Goal: Transaction & Acquisition: Purchase product/service

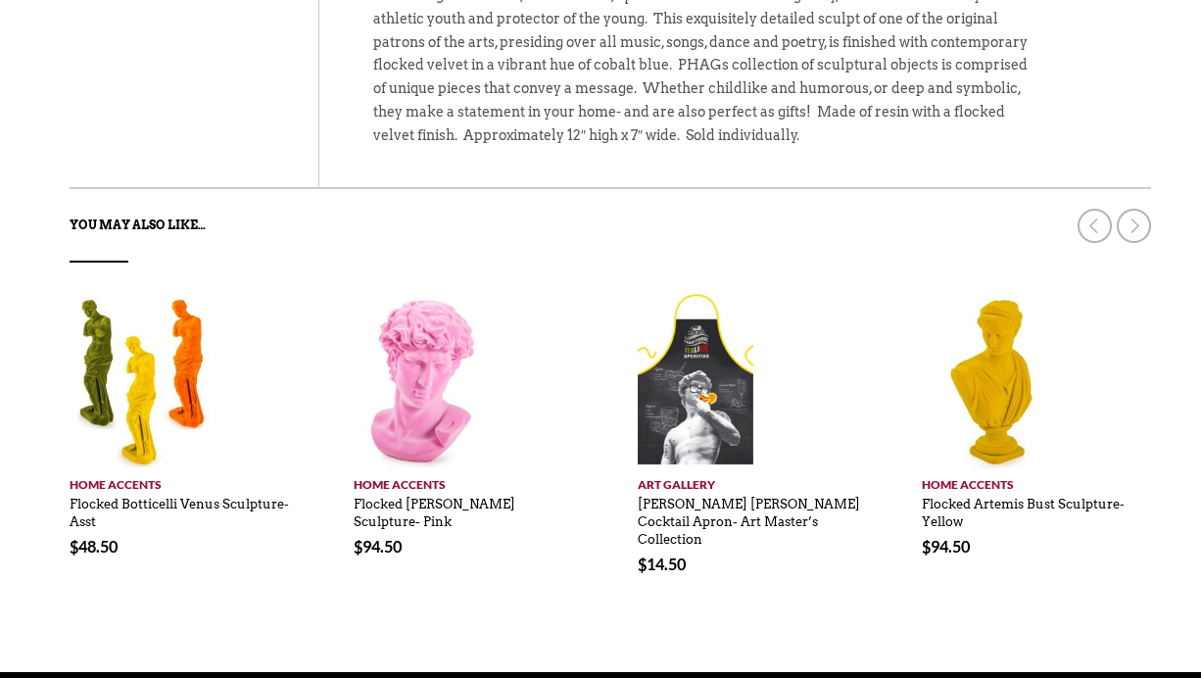
scroll to position [906, 0]
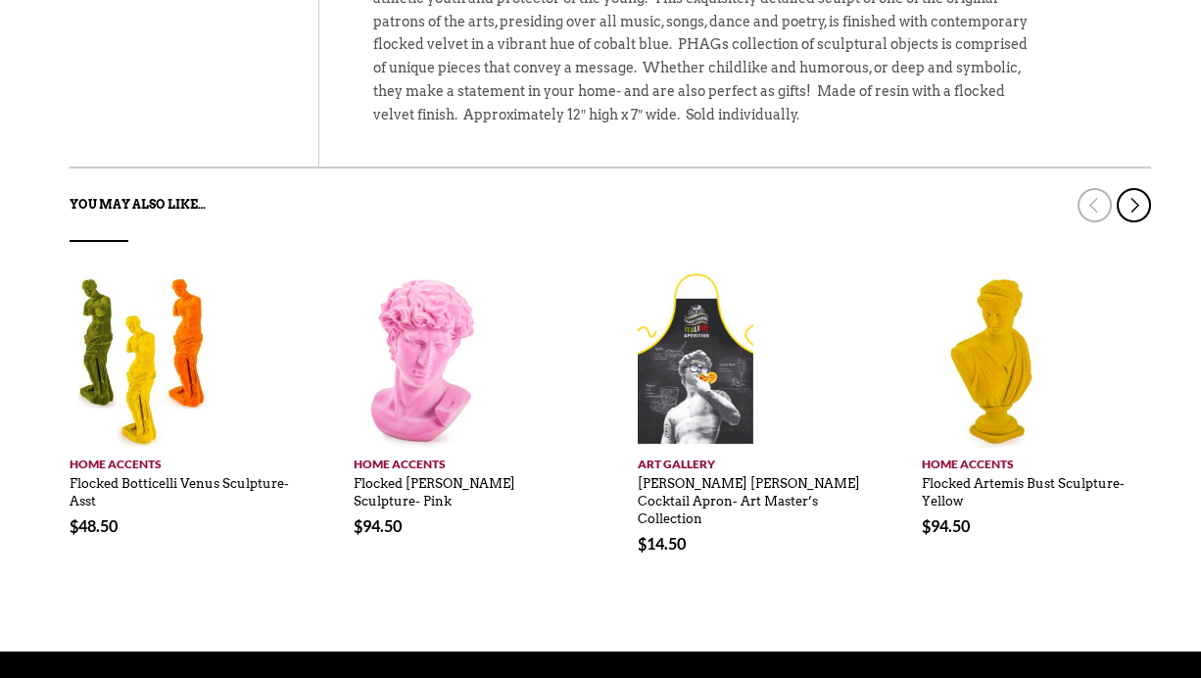
click at [1137, 204] on link at bounding box center [1134, 205] width 34 height 34
click at [1140, 192] on link at bounding box center [1134, 205] width 34 height 34
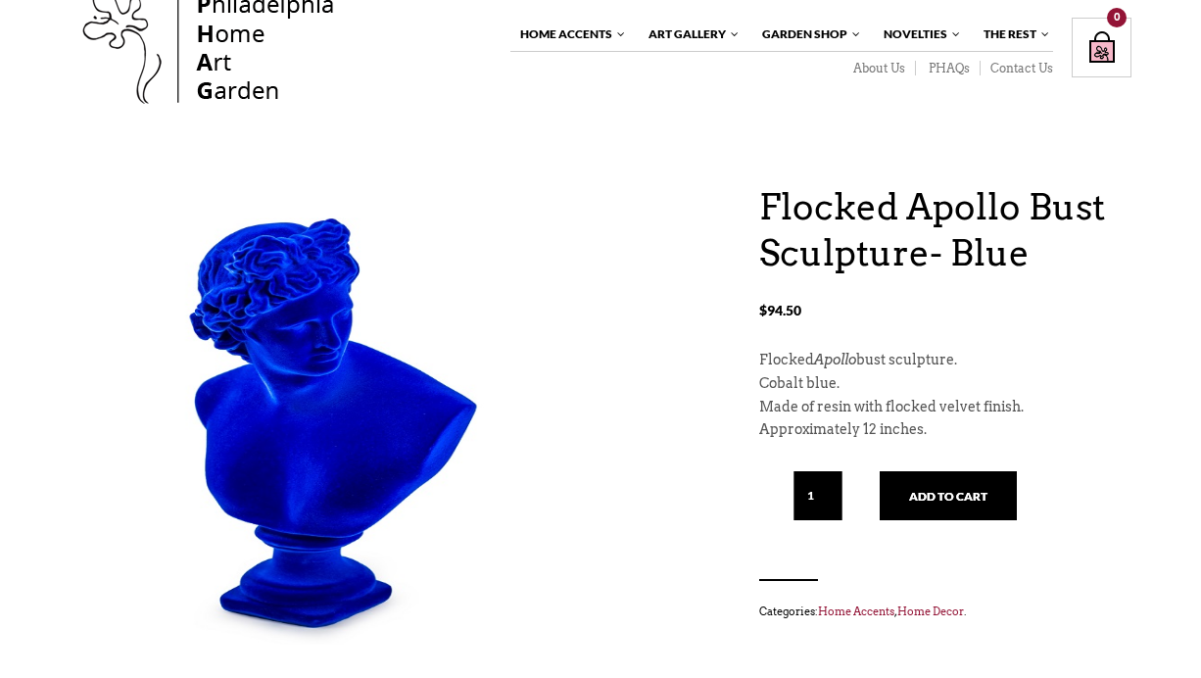
scroll to position [0, 0]
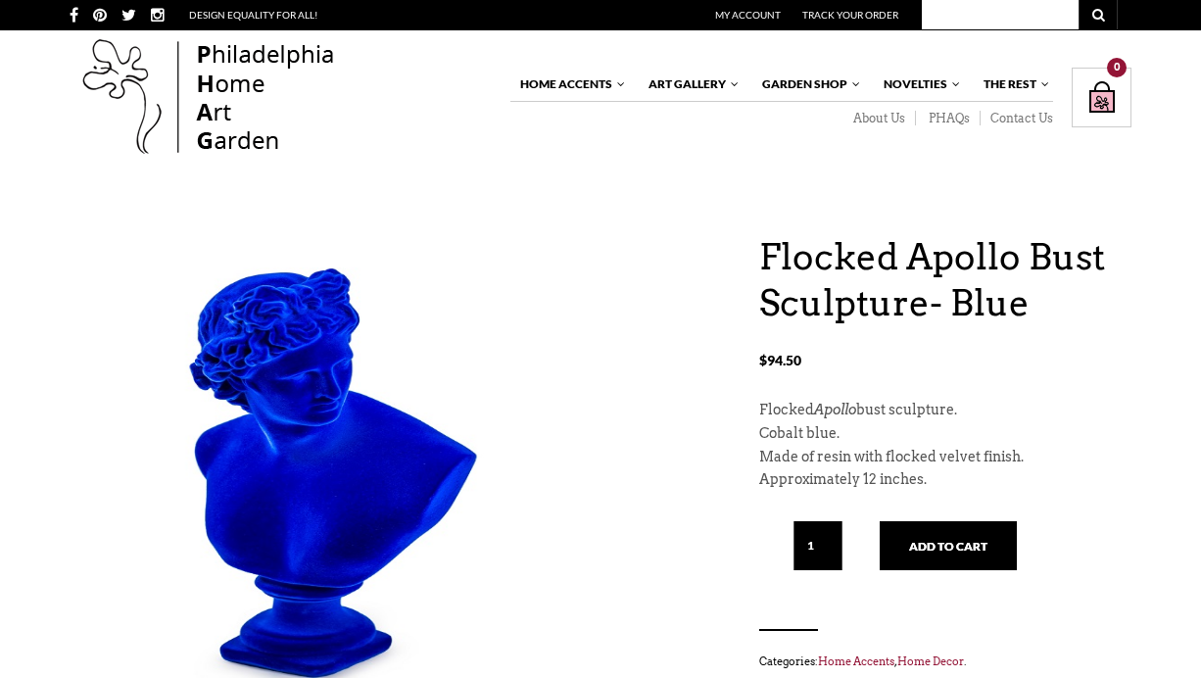
click at [985, 22] on input "text" at bounding box center [1000, 14] width 157 height 29
type input "flock"
click at [1078, 0] on button "submit" at bounding box center [1097, 14] width 39 height 29
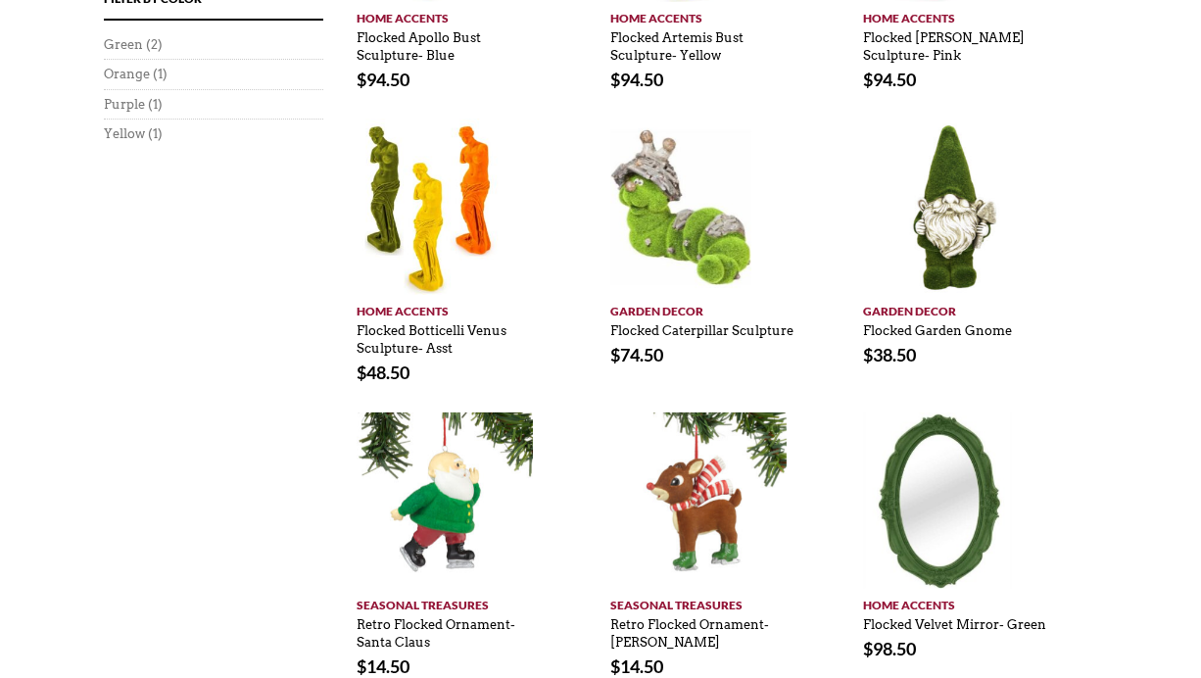
scroll to position [1136, 0]
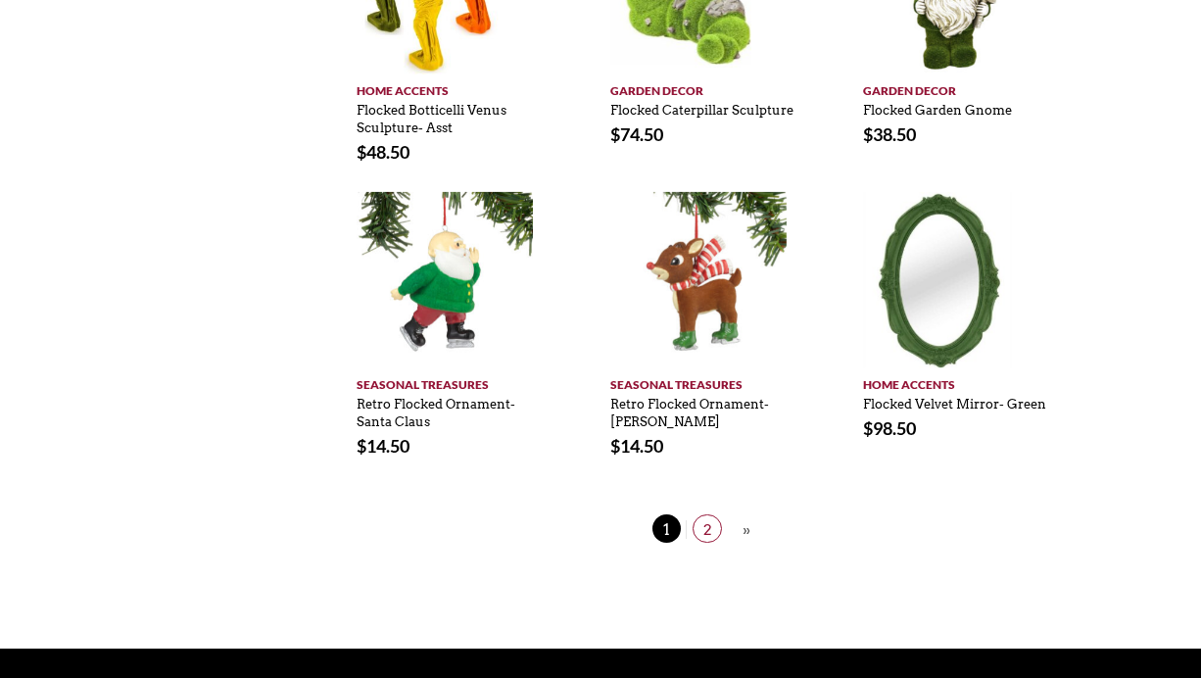
click at [715, 528] on span "2" at bounding box center [706, 528] width 29 height 28
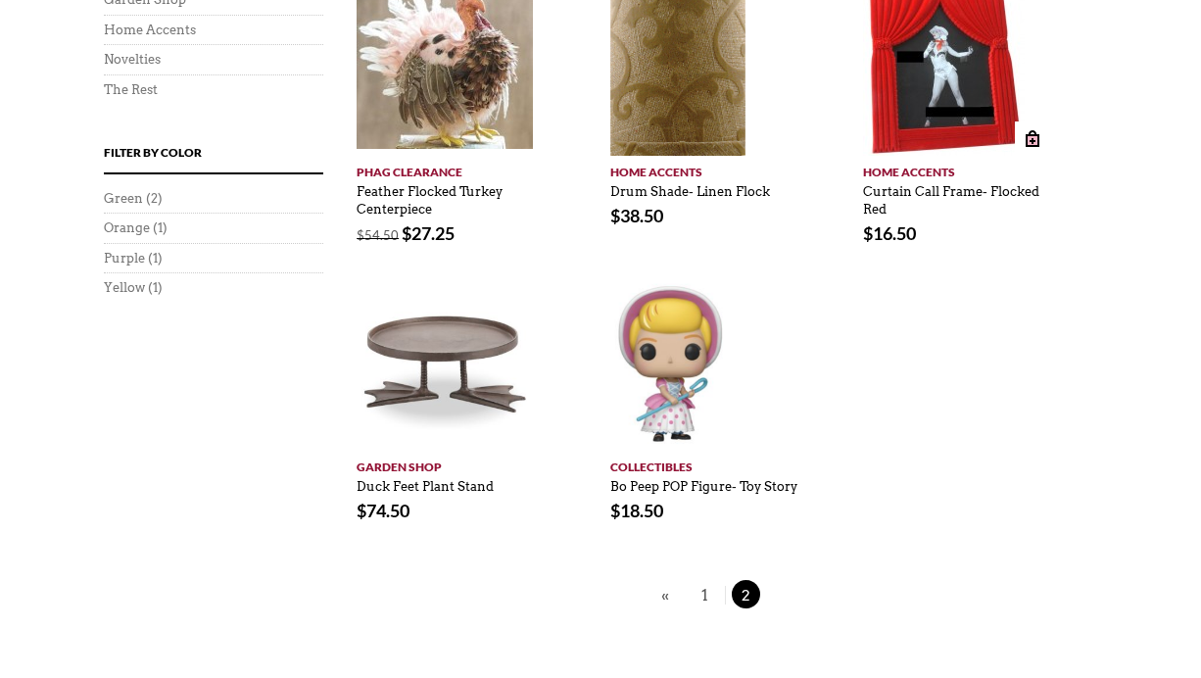
scroll to position [939, 0]
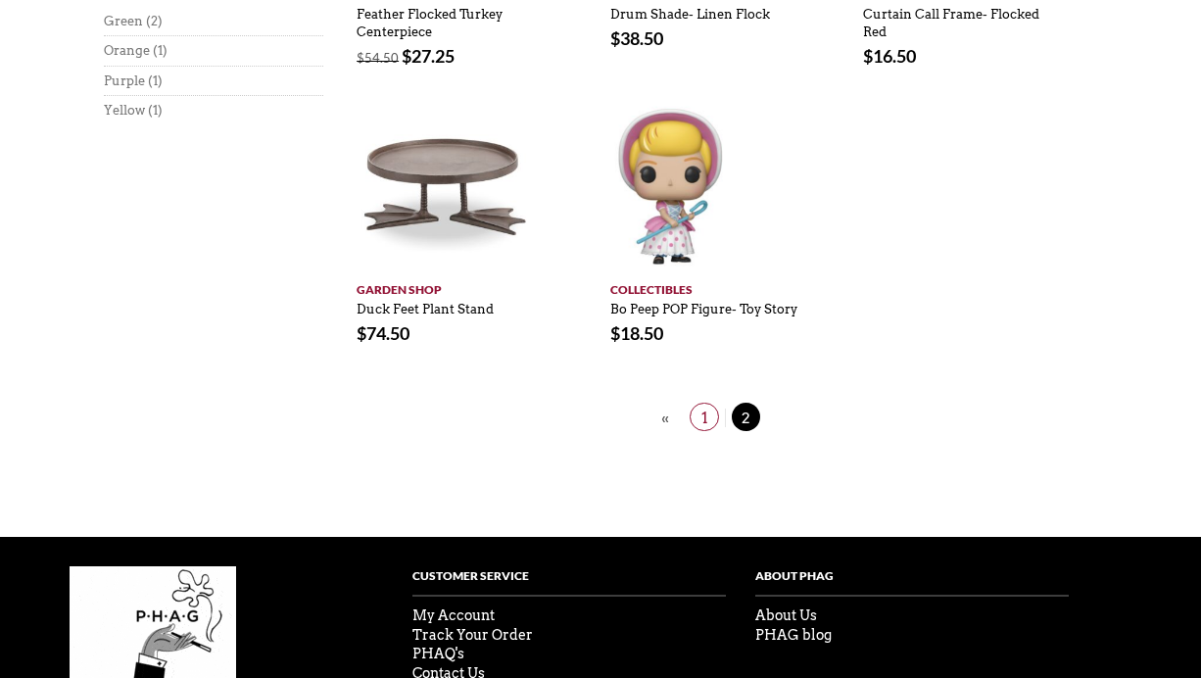
click at [702, 412] on span "1" at bounding box center [704, 417] width 29 height 28
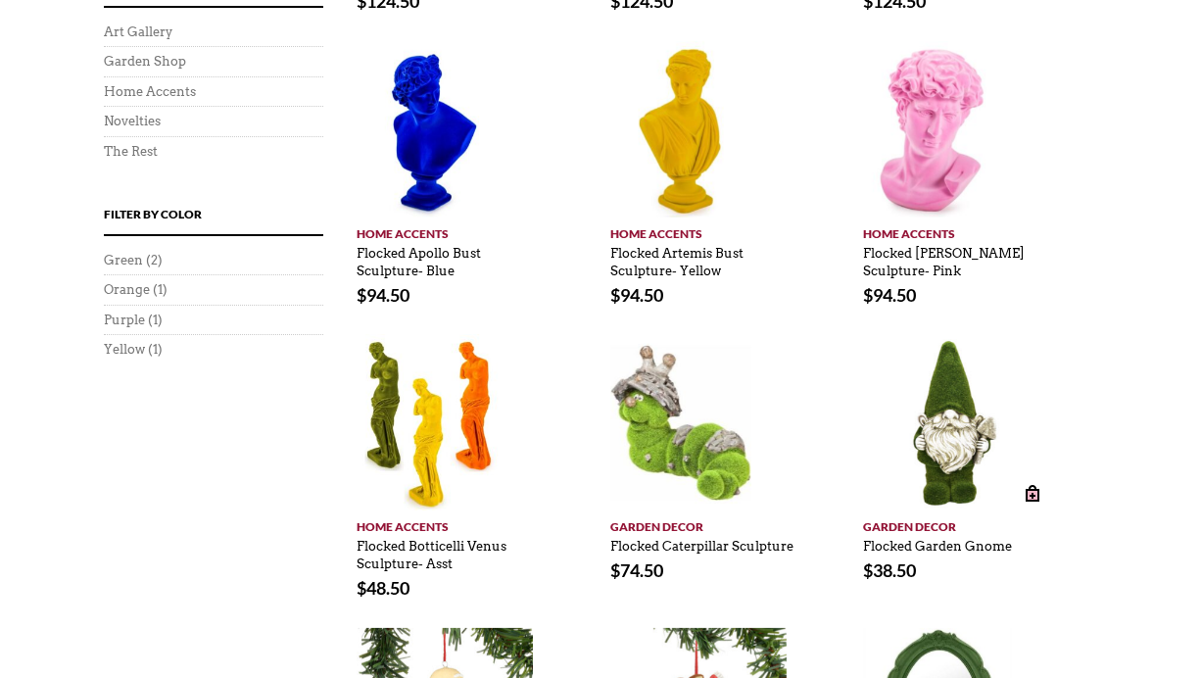
scroll to position [691, 0]
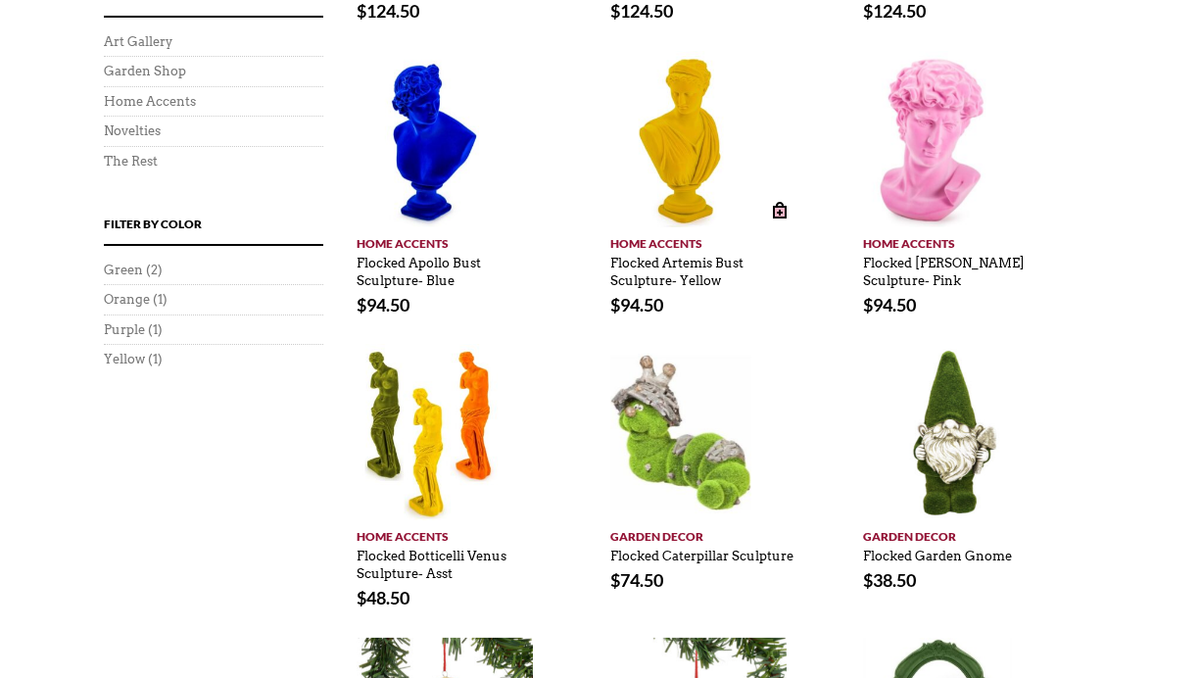
click at [703, 160] on img at bounding box center [683, 139] width 147 height 176
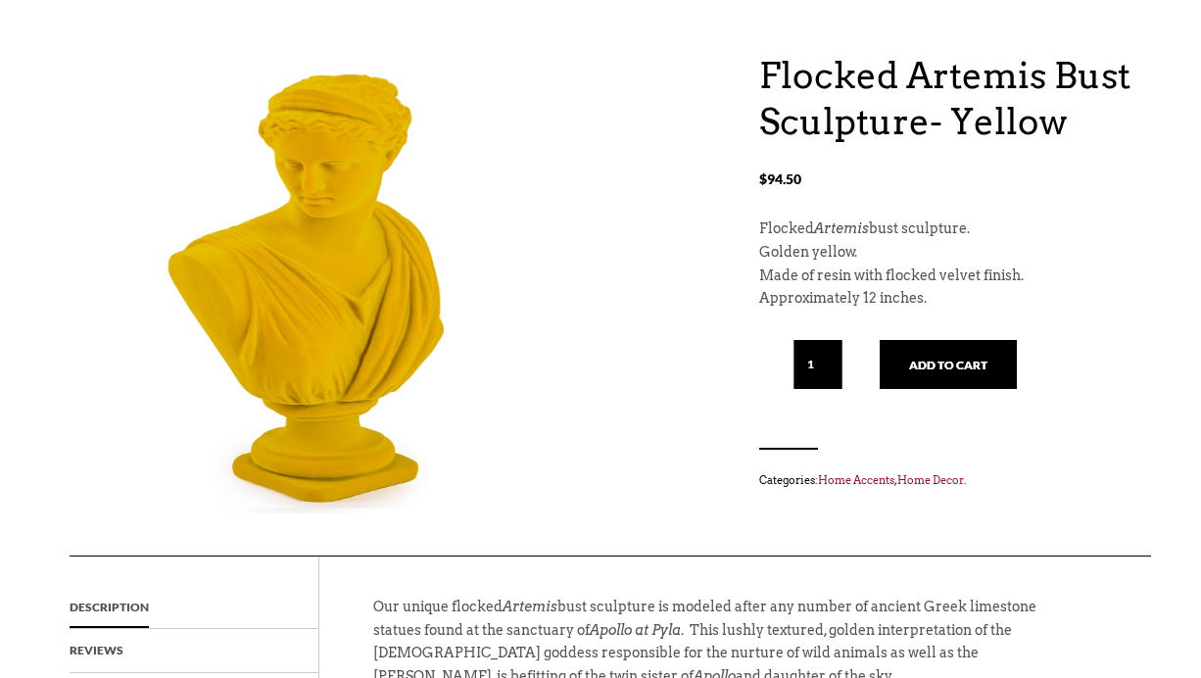
scroll to position [127, 0]
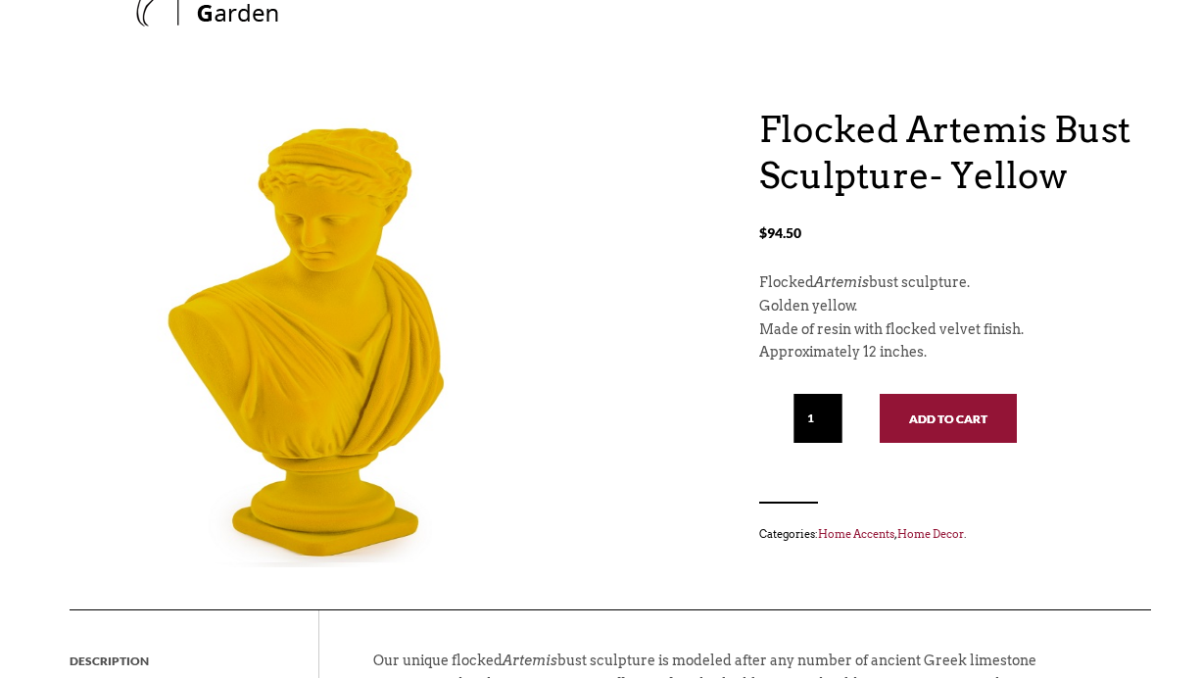
click at [984, 417] on button "Add to cart" at bounding box center [948, 418] width 137 height 49
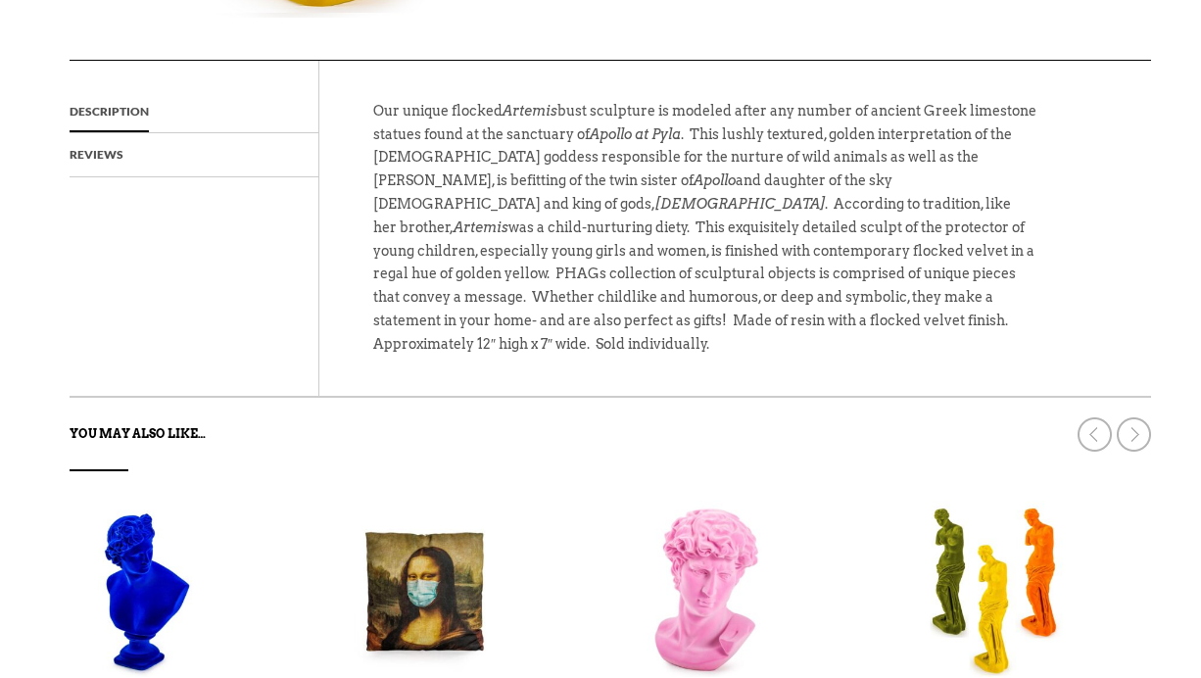
scroll to position [852, 0]
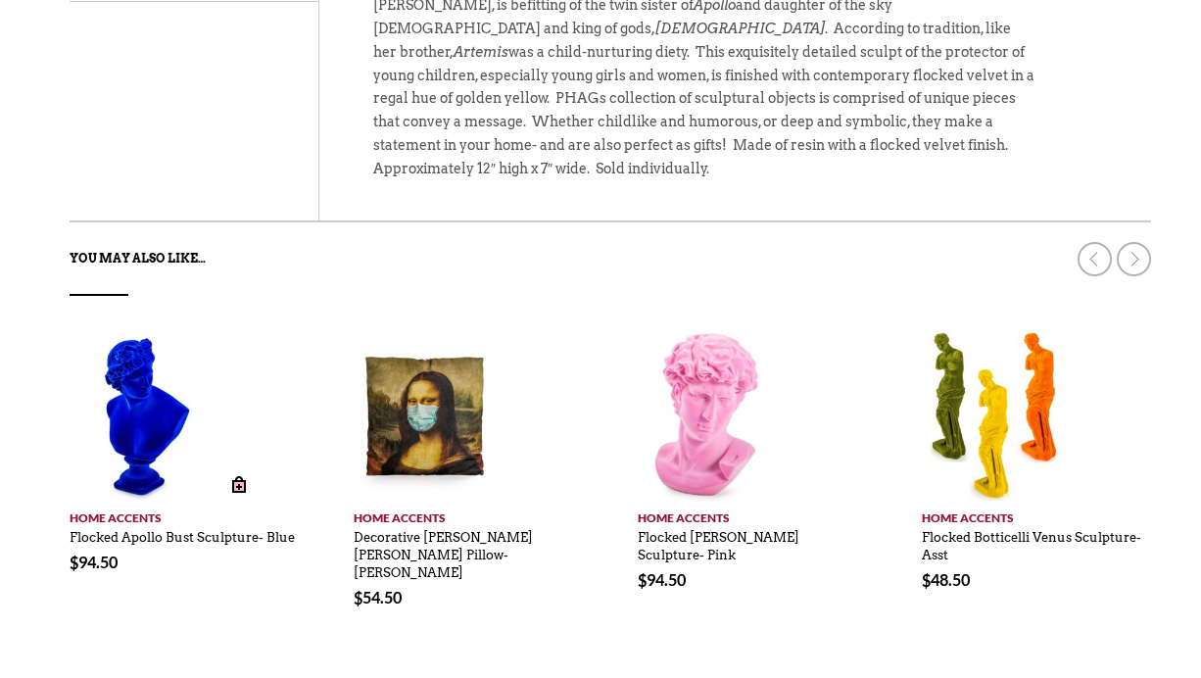
click at [149, 402] on img at bounding box center [143, 413] width 147 height 176
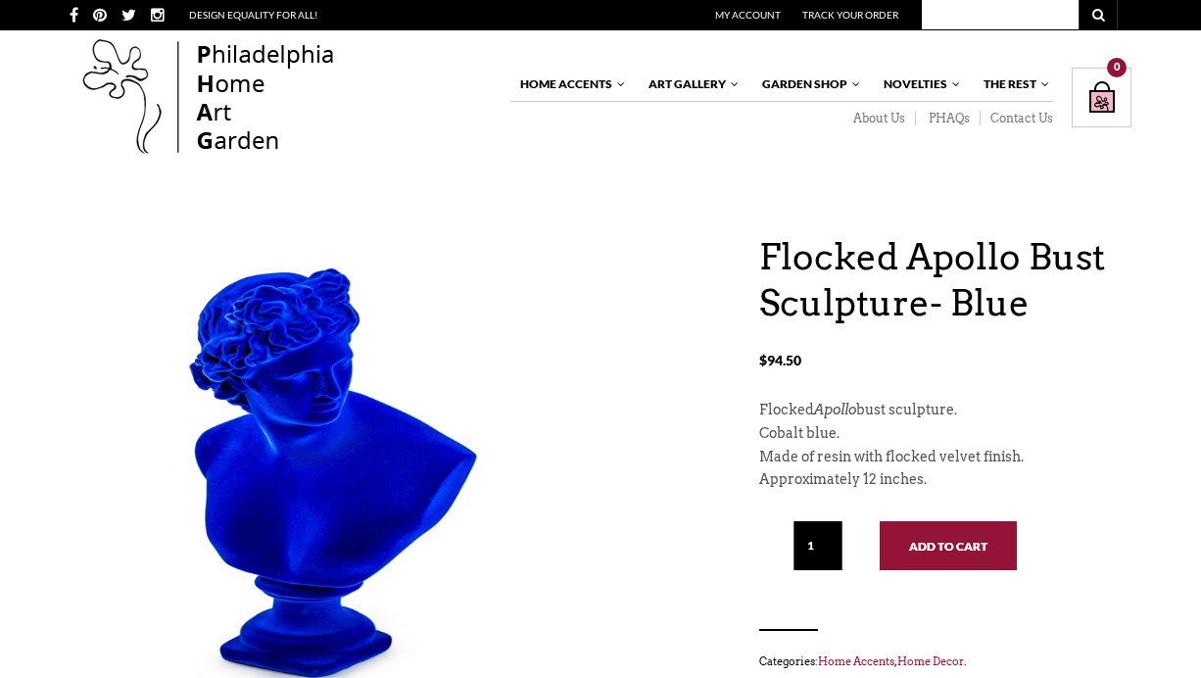
click at [904, 544] on button "Add to cart" at bounding box center [948, 545] width 137 height 49
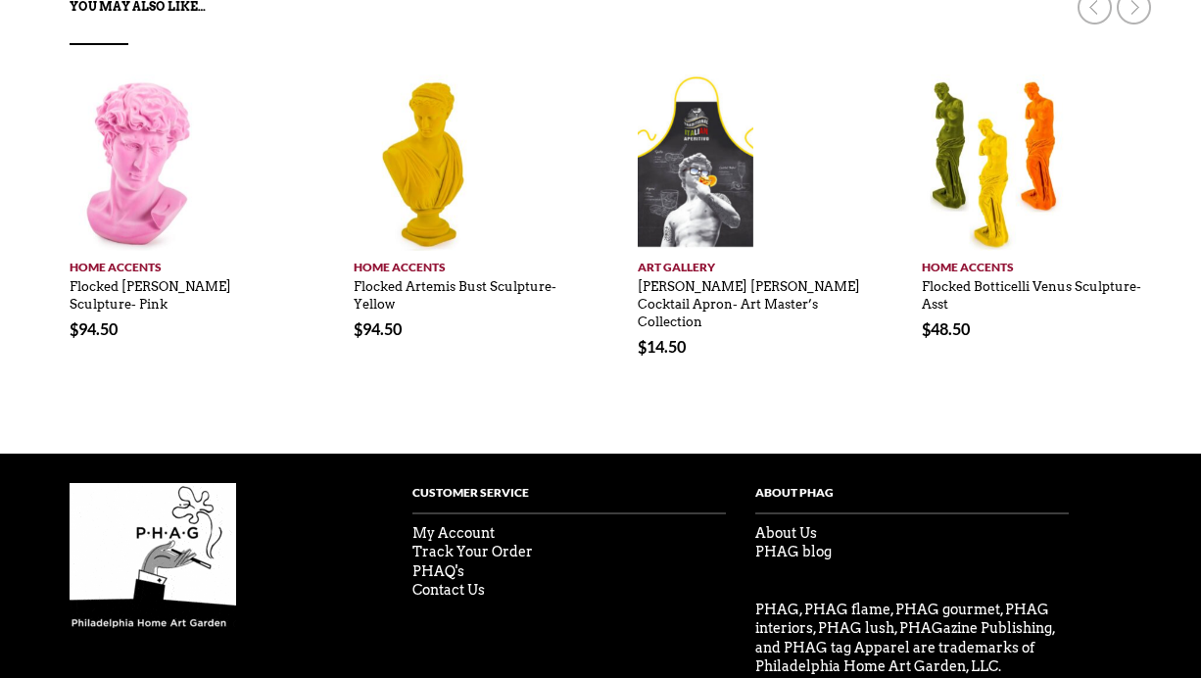
scroll to position [1241, 0]
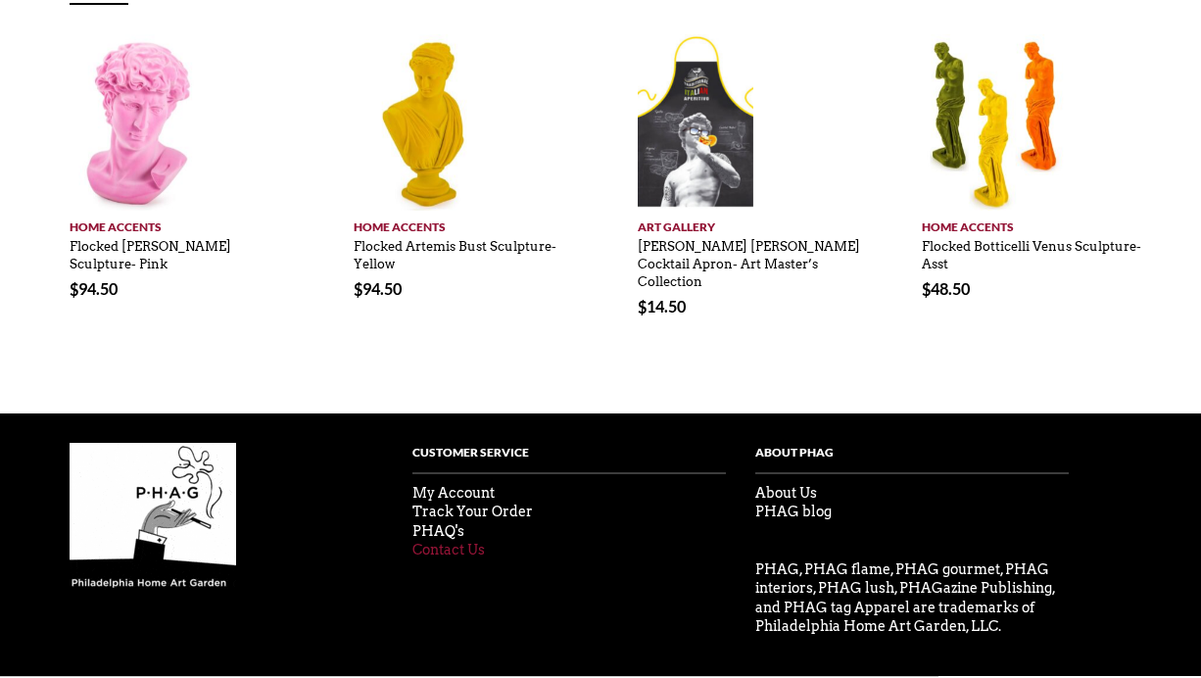
click at [471, 542] on link "Contact Us" at bounding box center [448, 550] width 72 height 16
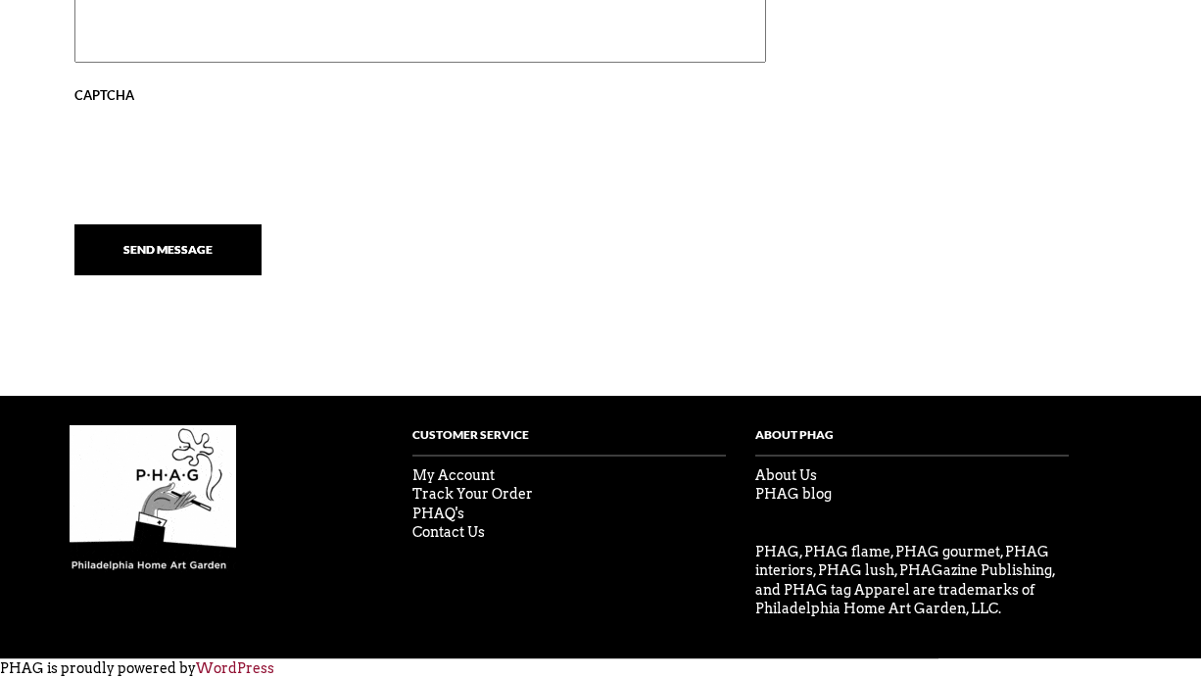
scroll to position [1499, 0]
click at [794, 474] on link "About Us" at bounding box center [786, 475] width 62 height 16
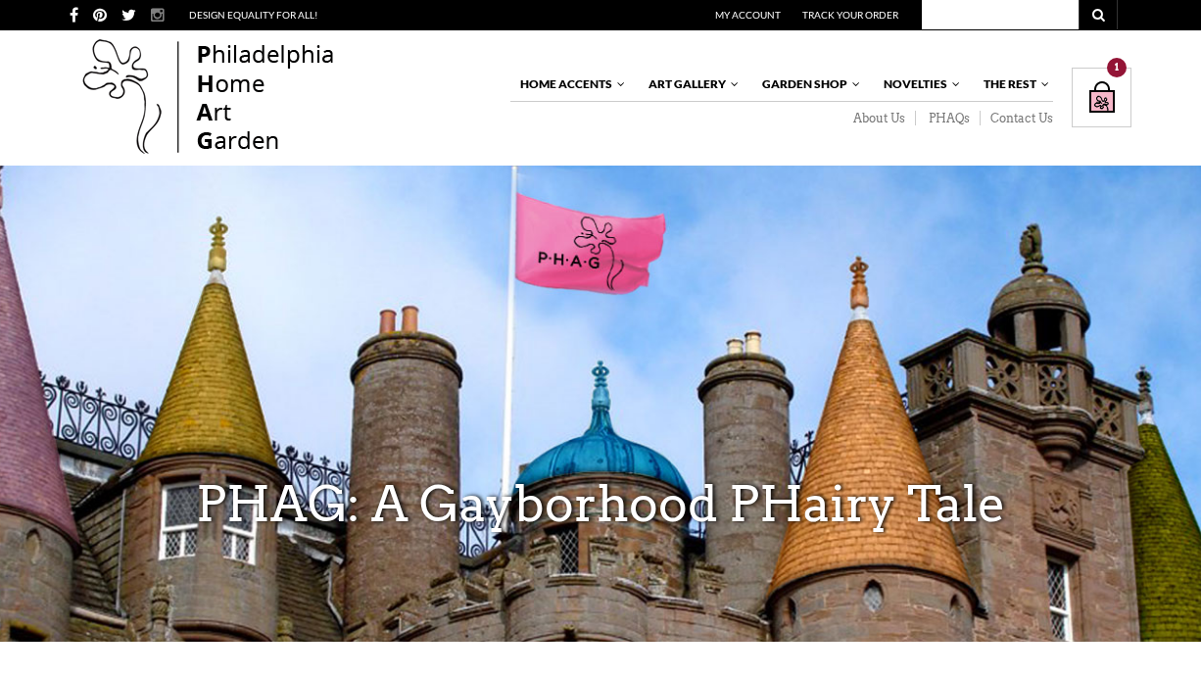
click at [158, 19] on icon at bounding box center [158, 16] width 14 height 16
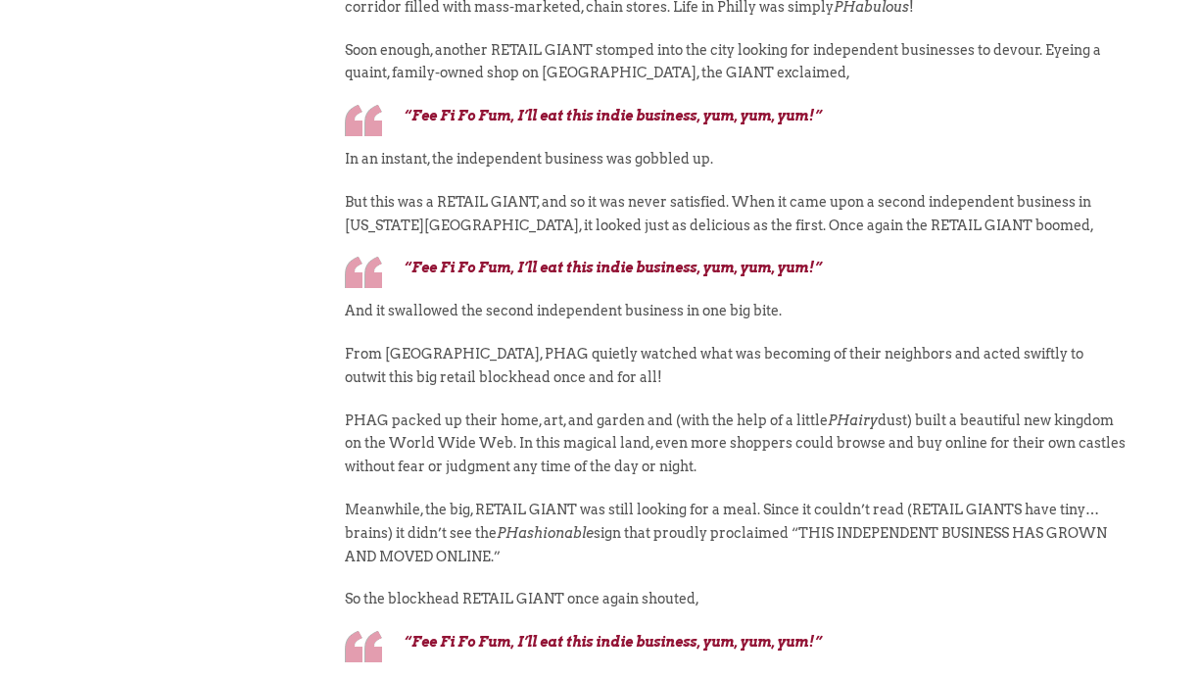
scroll to position [1012, 0]
